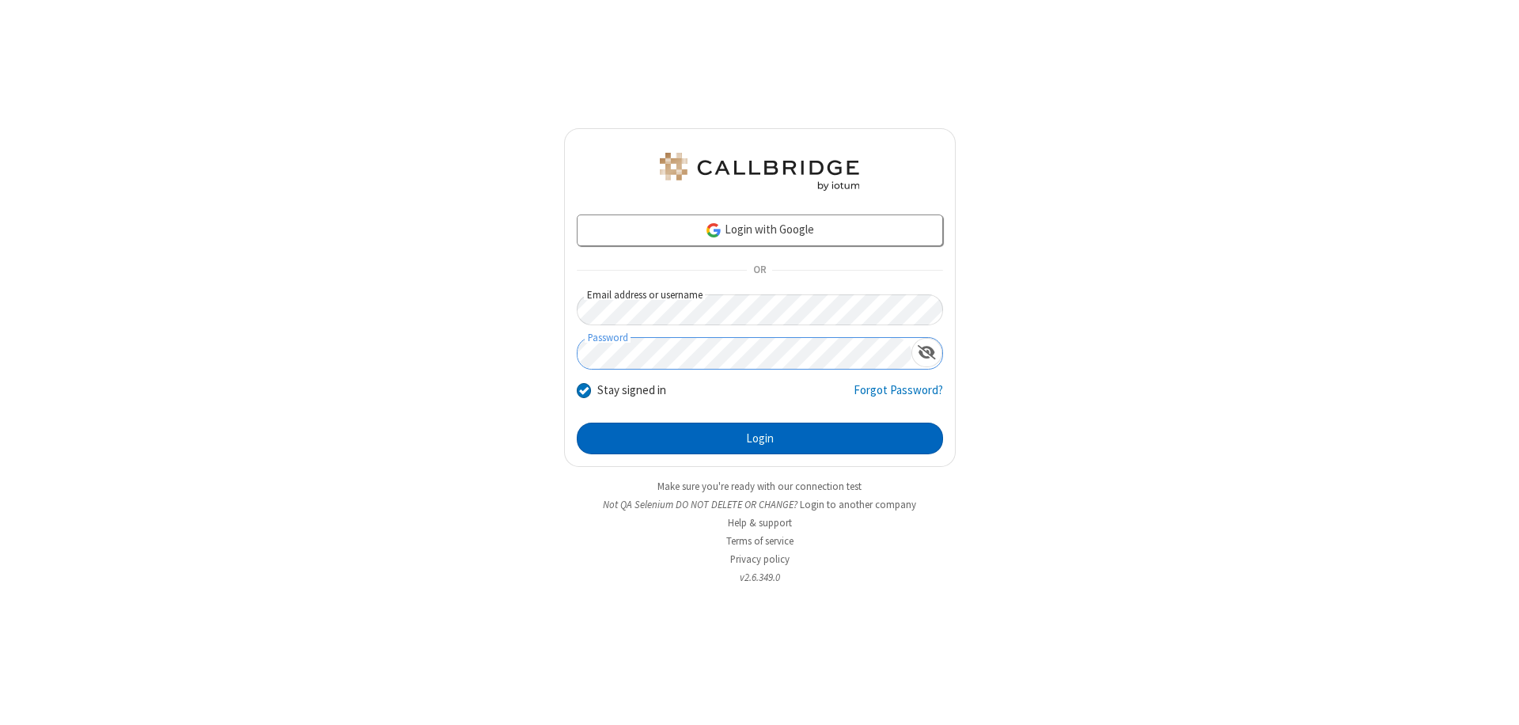
click at [760, 438] on button "Login" at bounding box center [760, 439] width 366 height 32
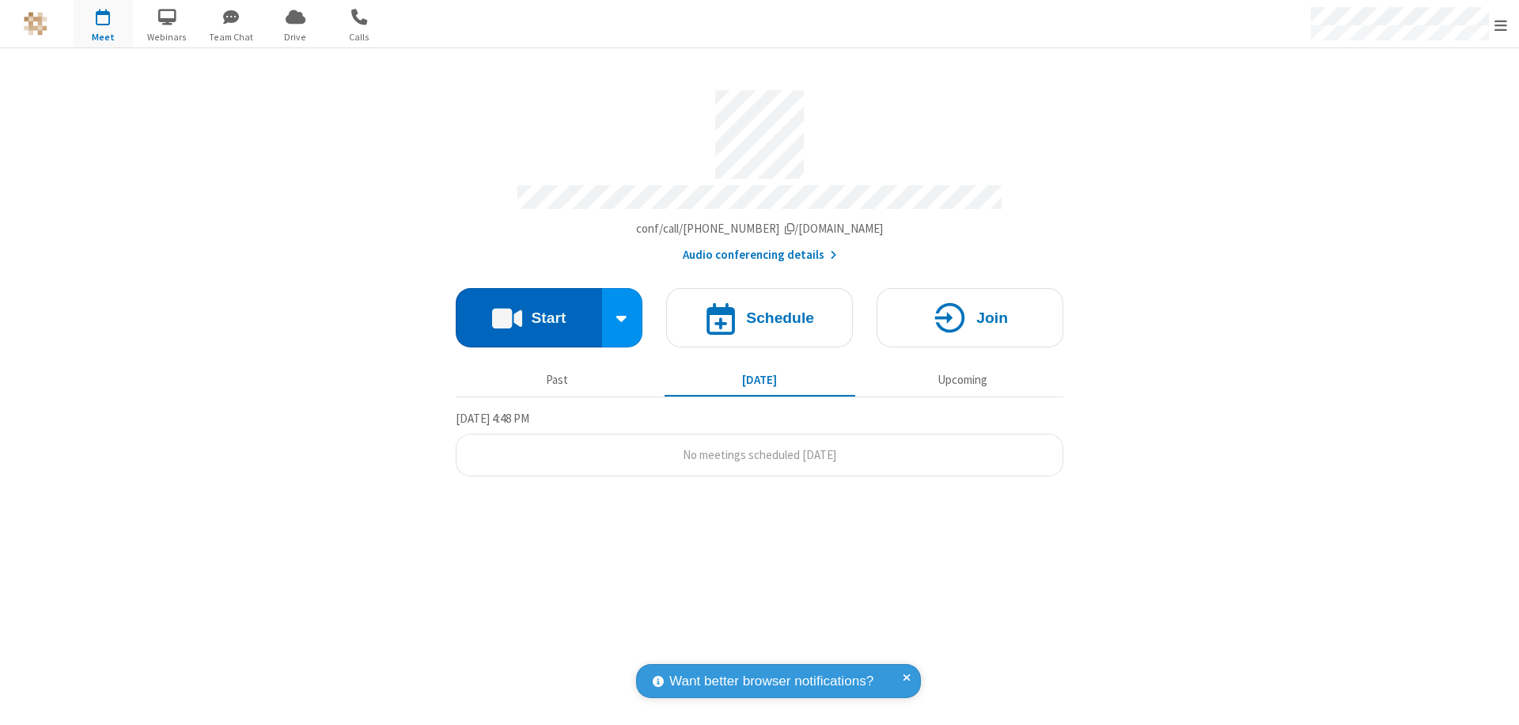
click at [529, 310] on button "Start" at bounding box center [529, 317] width 146 height 59
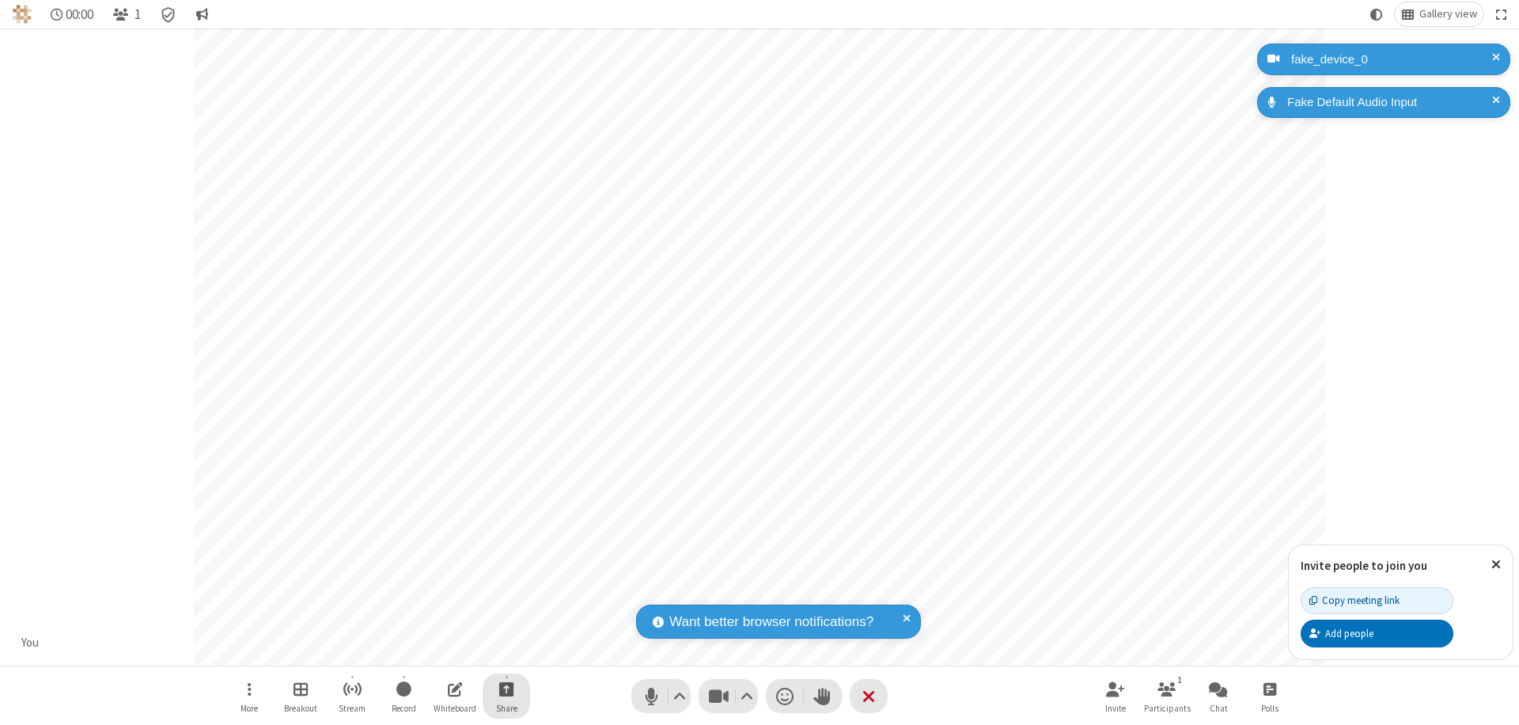
click at [506, 688] on span "Start sharing" at bounding box center [506, 689] width 15 height 20
click at [442, 623] on span "Present files & media" at bounding box center [443, 622] width 18 height 13
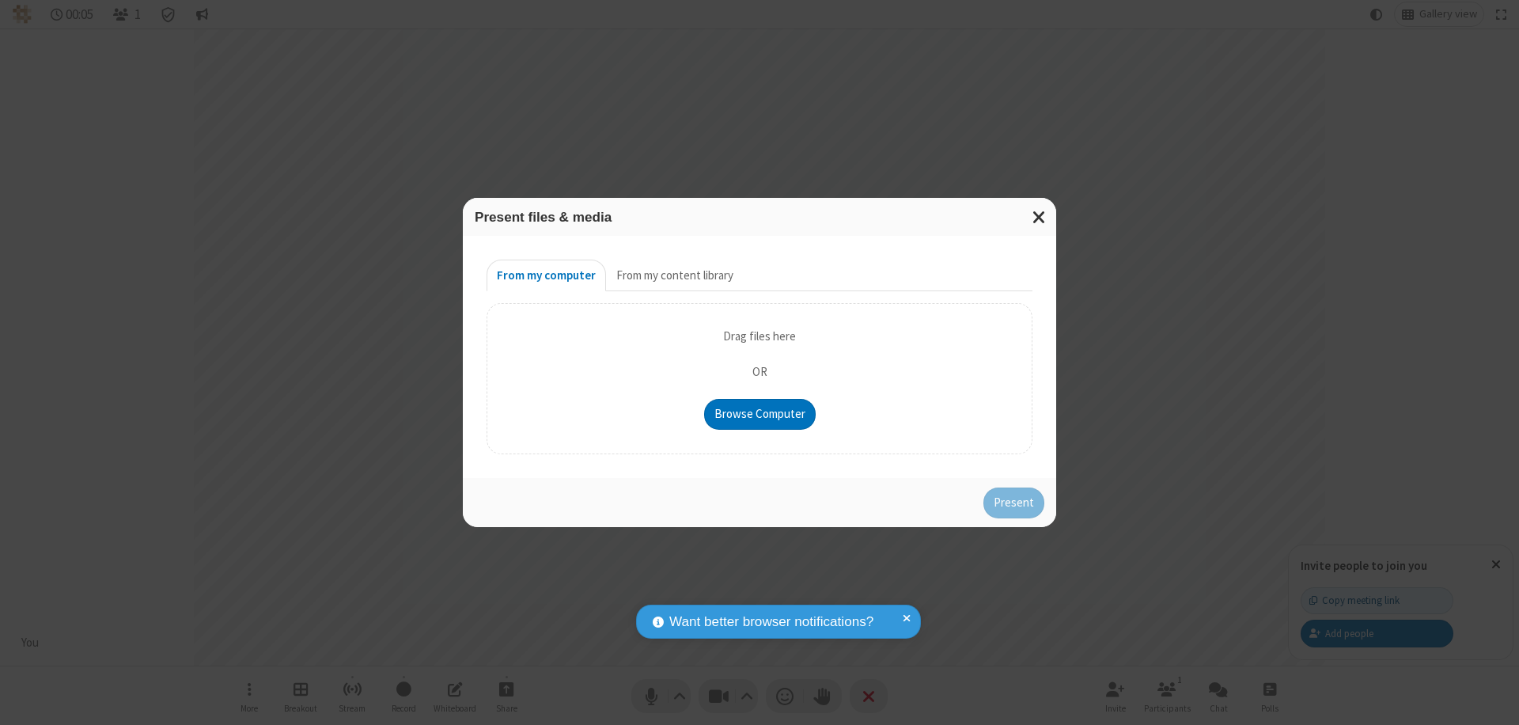
click at [673, 275] on button "From my content library" at bounding box center [675, 276] width 138 height 32
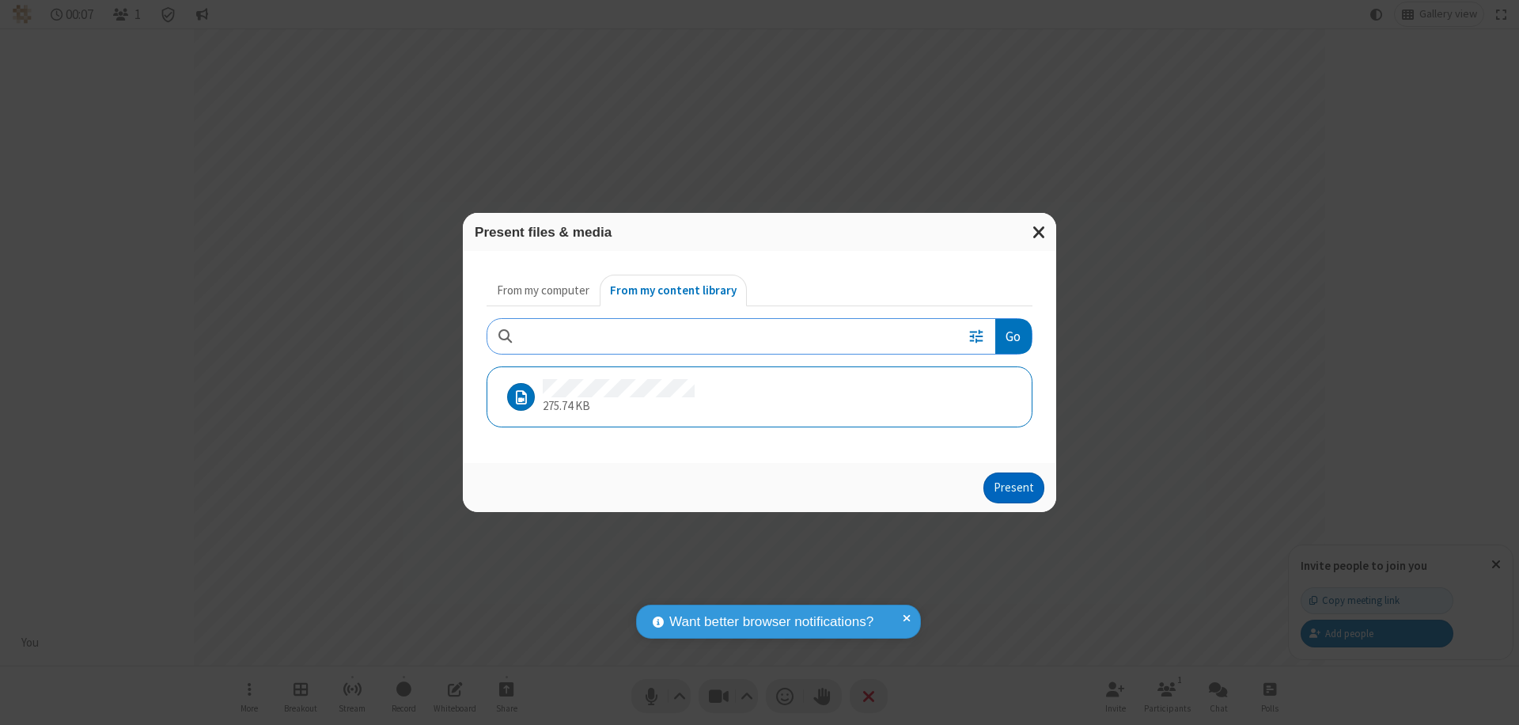
click at [1015, 487] on button "Present" at bounding box center [1014, 488] width 61 height 32
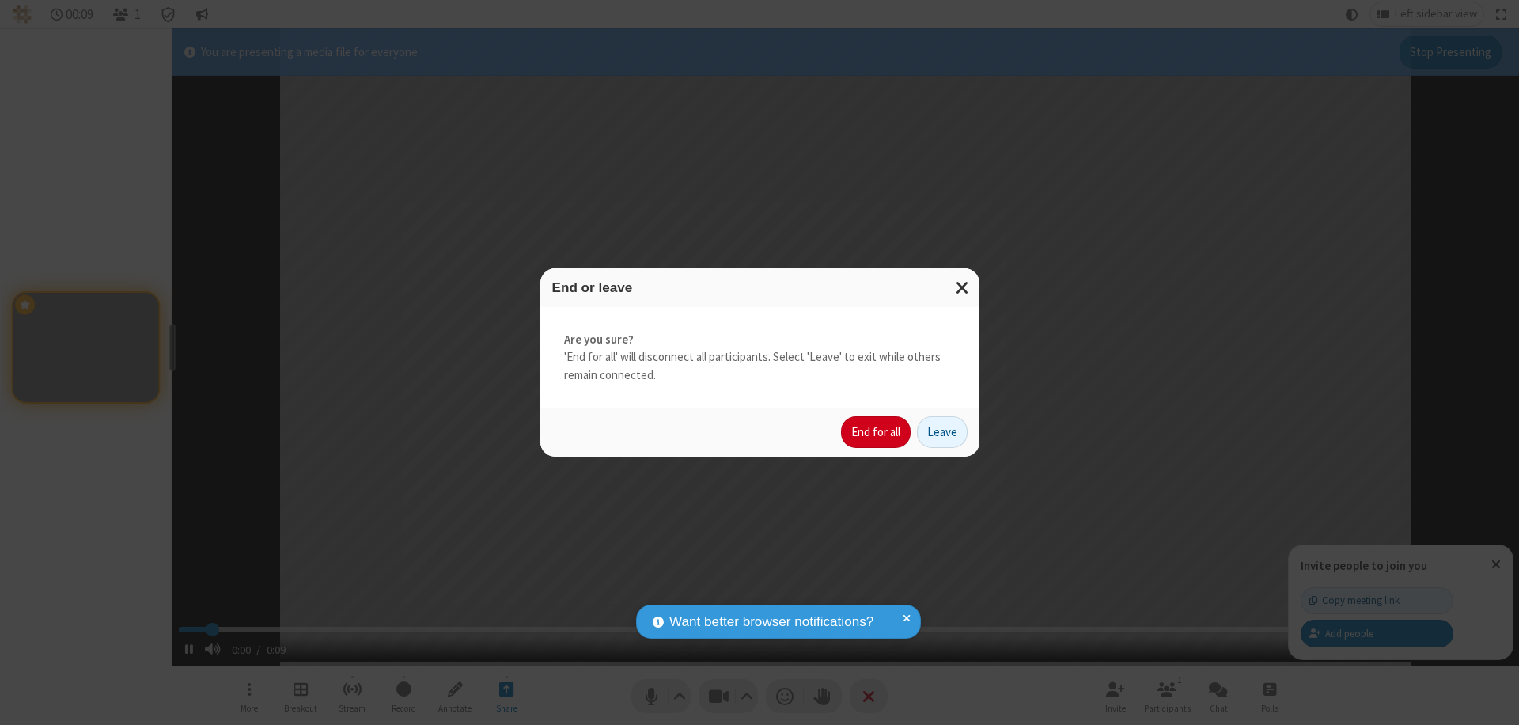
type input "1.201608"
click at [877, 432] on button "End for all" at bounding box center [876, 432] width 70 height 32
